Goal: Find contact information: Find contact information

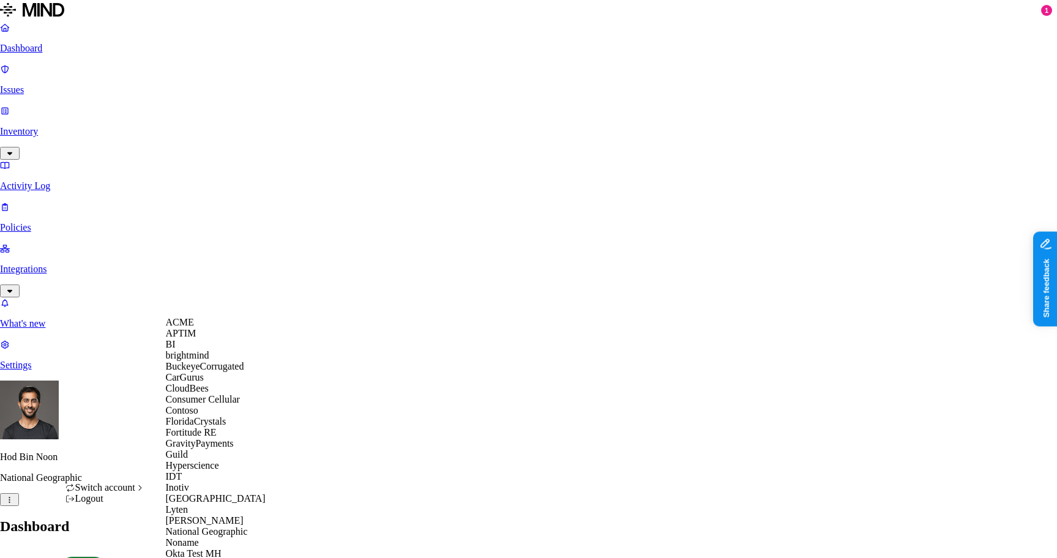
click at [211, 327] on div "ACME" at bounding box center [225, 322] width 119 height 11
click at [47, 310] on nav "Dashboard Issues Inventory Activity Log Policies Integrations What's new 1 Sett…" at bounding box center [528, 196] width 1057 height 349
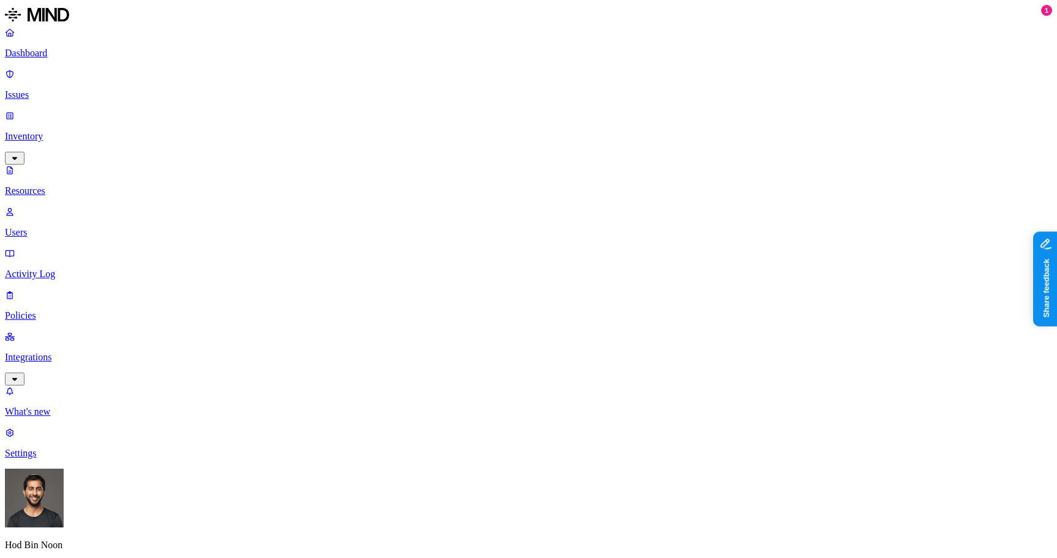
click at [48, 227] on p "Users" at bounding box center [528, 232] width 1047 height 11
type input "yossi"
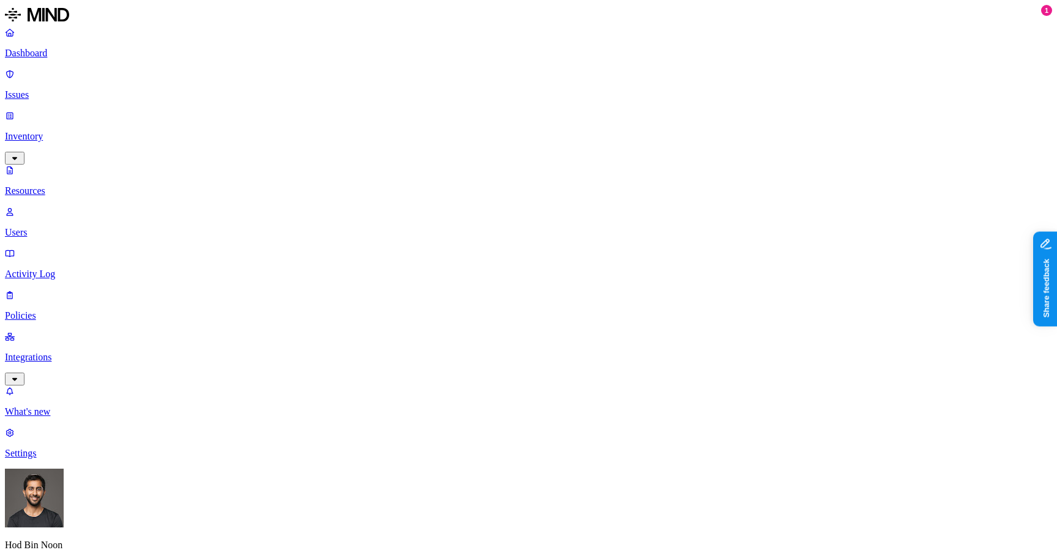
drag, startPoint x: 756, startPoint y: 46, endPoint x: 850, endPoint y: 46, distance: 93.6
copy h3 "yossilevi@acme.tannin.io"
